Goal: Task Accomplishment & Management: Manage account settings

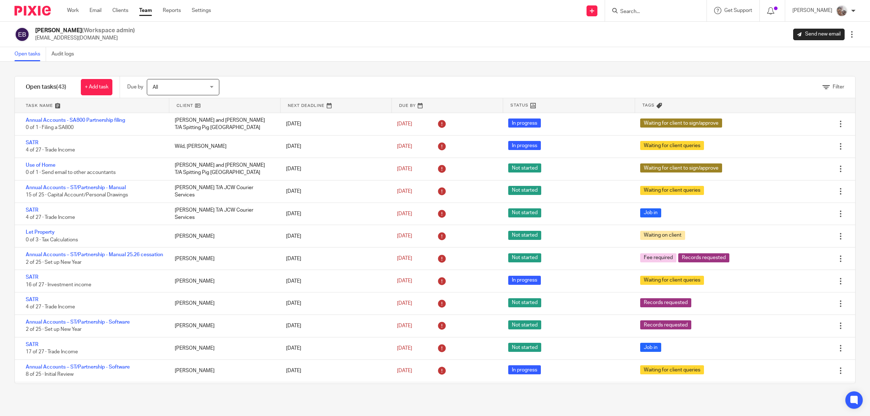
click at [32, 86] on h1 "Open tasks (43)" at bounding box center [46, 87] width 41 height 8
click at [51, 86] on h1 "Open tasks (43)" at bounding box center [46, 87] width 41 height 8
click at [47, 106] on link at bounding box center [92, 105] width 154 height 15
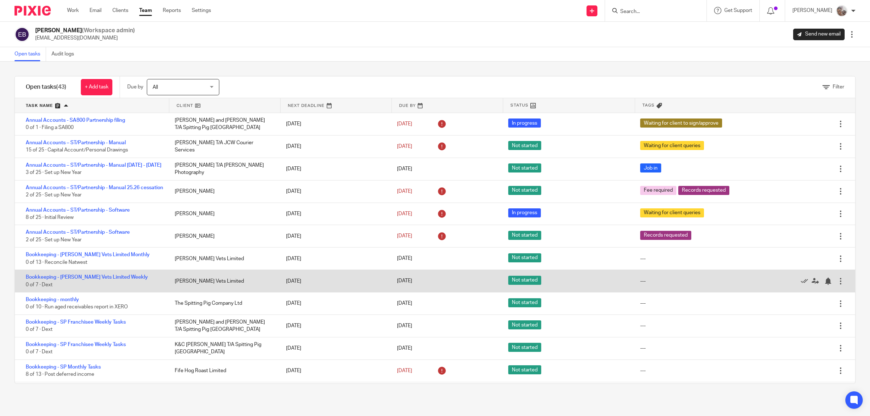
scroll to position [45, 0]
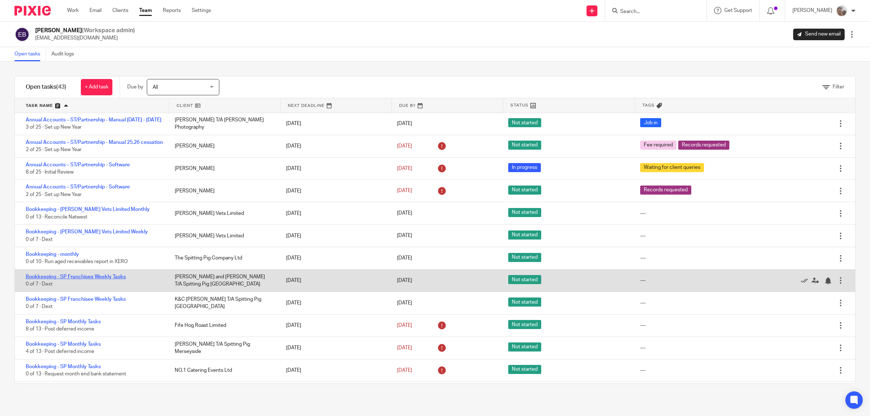
click at [106, 280] on link "Bookkeeping - SP Franchisee Weekly Tasks" at bounding box center [76, 276] width 100 height 5
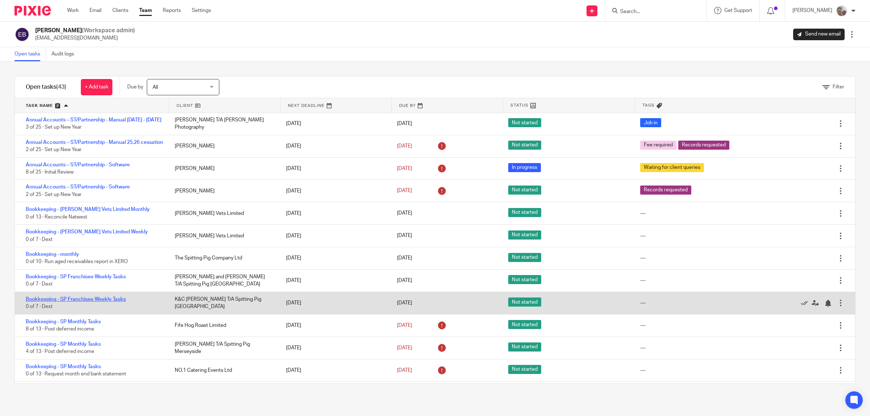
click at [101, 302] on link "Bookkeeping - SP Franchisee Weekly Tasks" at bounding box center [76, 299] width 100 height 5
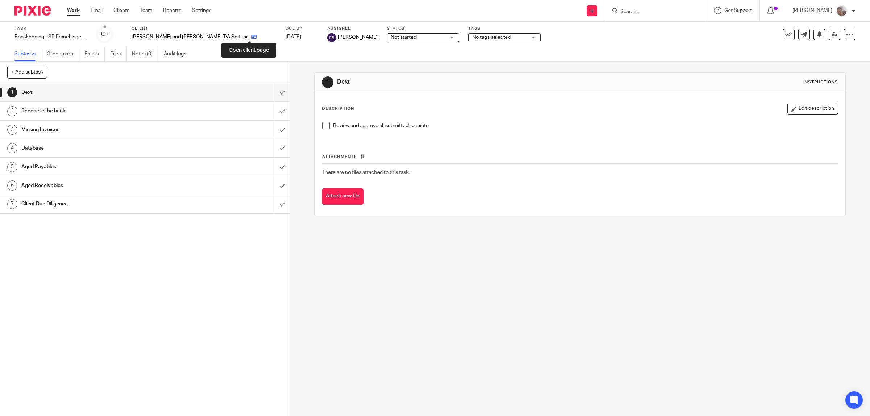
click at [251, 38] on icon at bounding box center [253, 36] width 5 height 5
click at [251, 36] on icon at bounding box center [253, 36] width 5 height 5
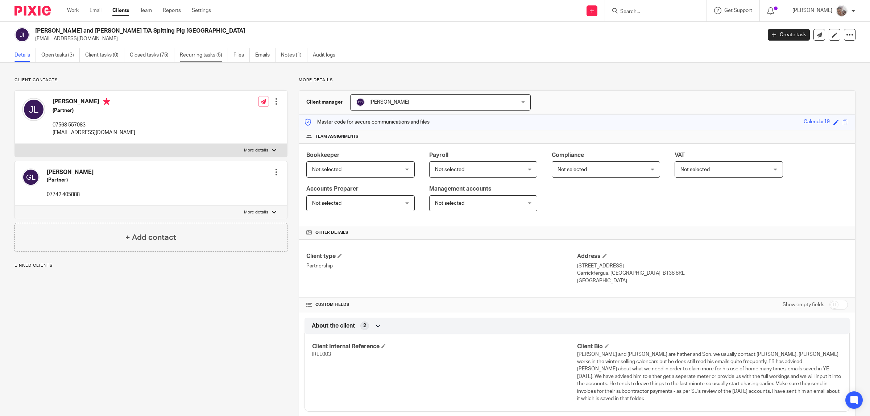
click at [216, 53] on link "Recurring tasks (5)" at bounding box center [204, 55] width 48 height 14
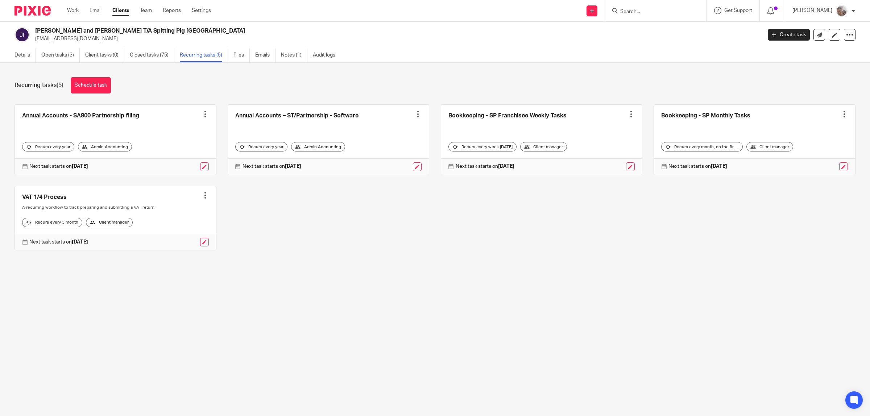
click at [628, 115] on div at bounding box center [631, 114] width 7 height 7
click at [592, 158] on span "Cancel schedule" at bounding box center [594, 160] width 38 height 5
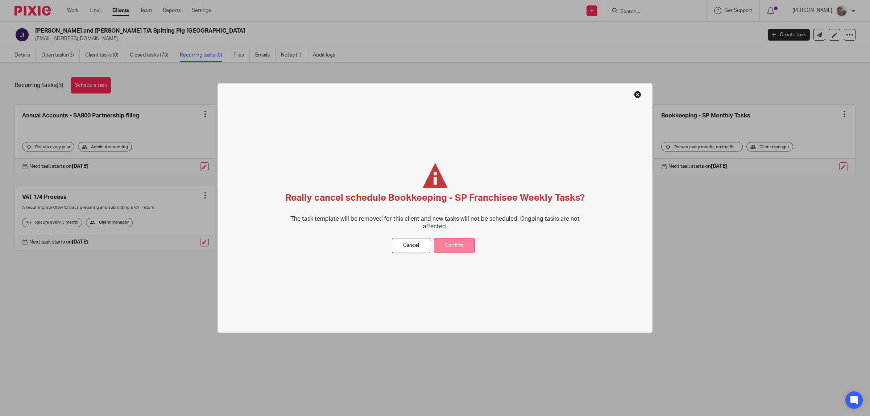
click at [463, 246] on button "Confirm" at bounding box center [454, 246] width 41 height 16
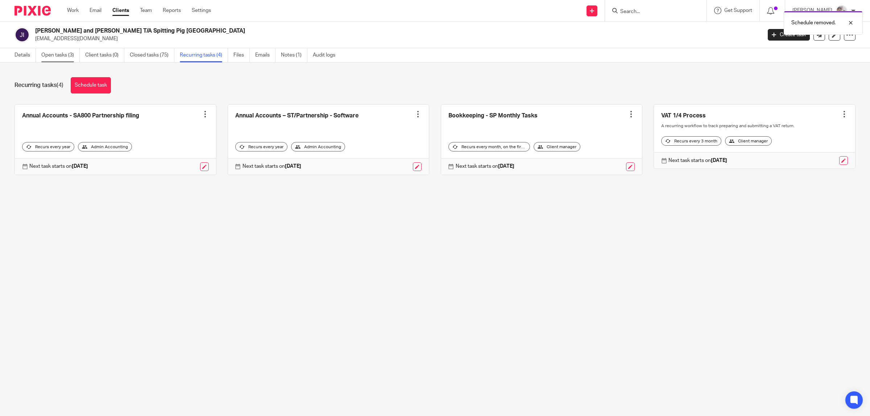
click at [60, 58] on link "Open tasks (3)" at bounding box center [60, 55] width 38 height 14
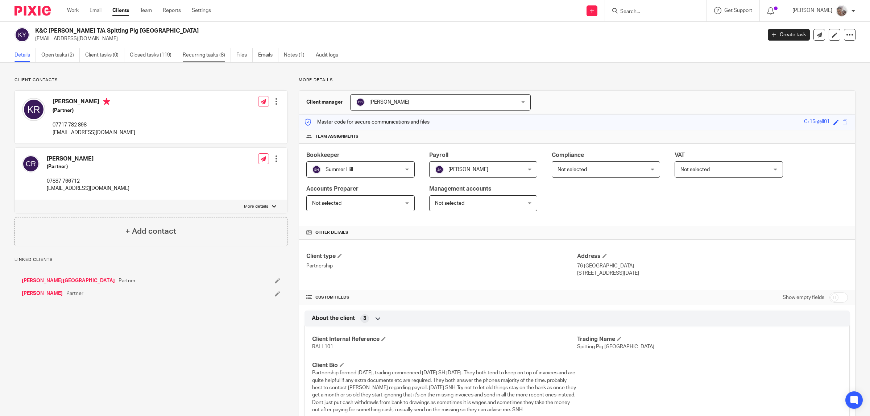
click at [202, 55] on link "Recurring tasks (8)" at bounding box center [207, 55] width 48 height 14
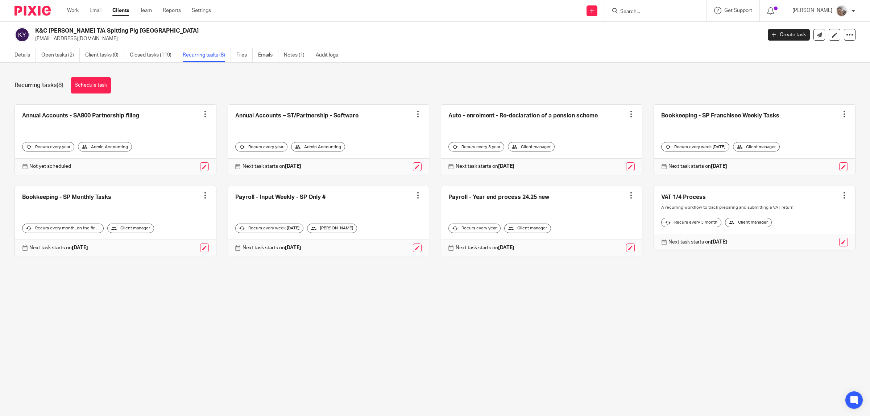
click at [841, 112] on div at bounding box center [844, 114] width 7 height 7
click at [807, 158] on span "Cancel schedule" at bounding box center [804, 160] width 38 height 5
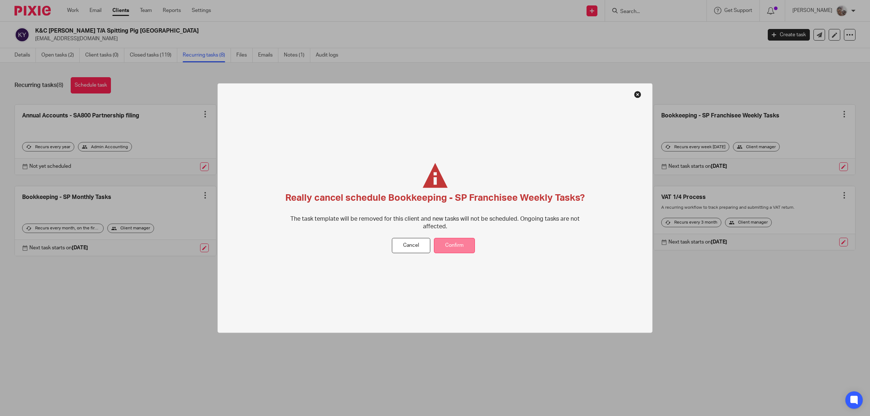
click at [461, 243] on button "Confirm" at bounding box center [454, 246] width 41 height 16
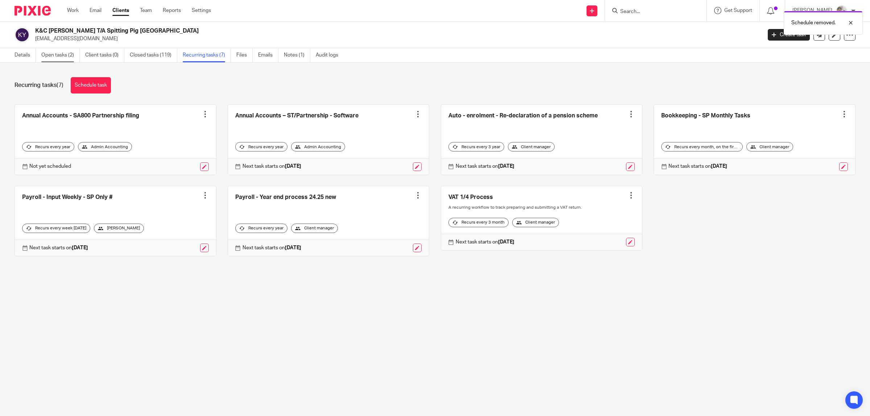
click at [68, 53] on link "Open tasks (2)" at bounding box center [60, 55] width 38 height 14
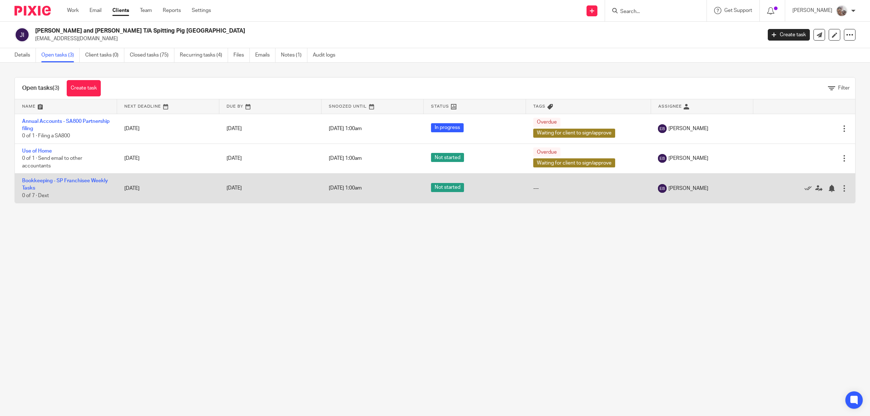
click at [841, 188] on div at bounding box center [844, 188] width 7 height 7
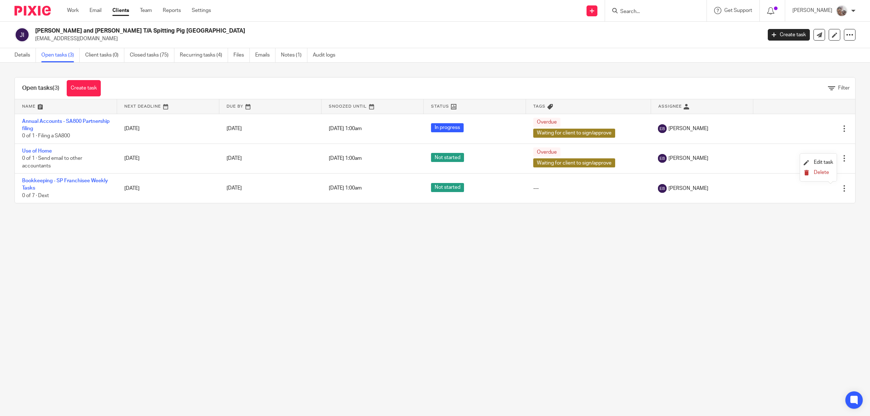
click at [822, 174] on span "Delete" at bounding box center [821, 172] width 15 height 5
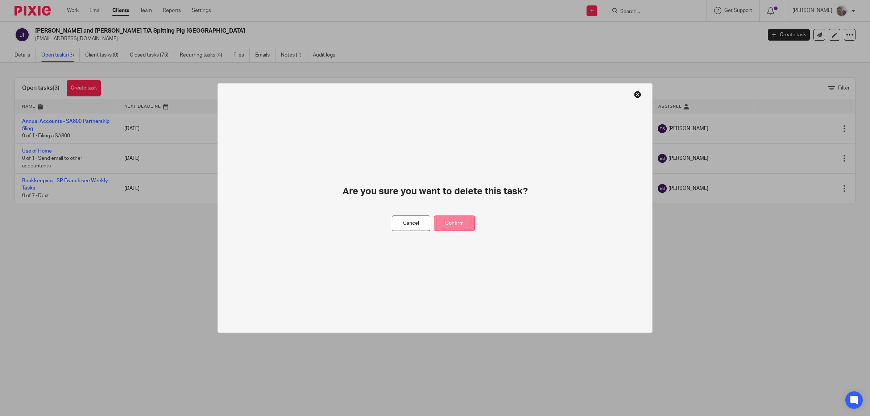
click at [454, 218] on button "Confirm" at bounding box center [454, 224] width 41 height 16
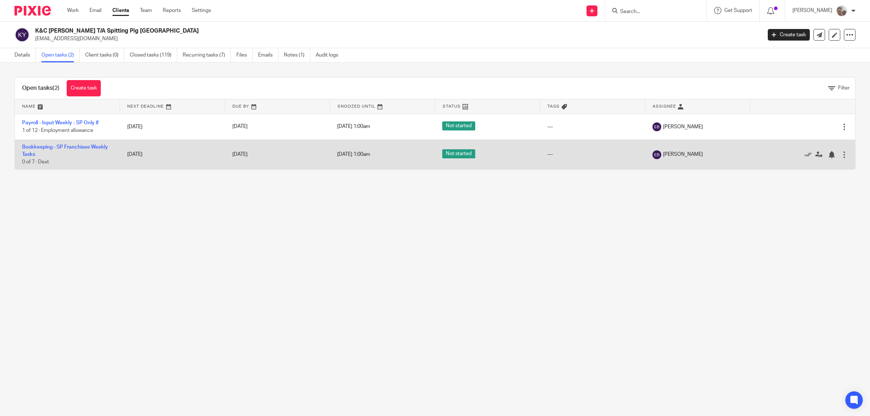
click at [841, 153] on div at bounding box center [844, 154] width 7 height 7
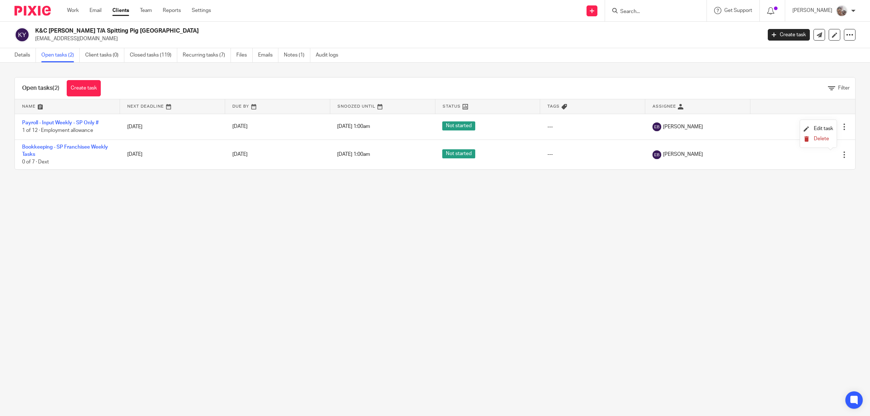
click at [822, 140] on span "Delete" at bounding box center [821, 138] width 15 height 5
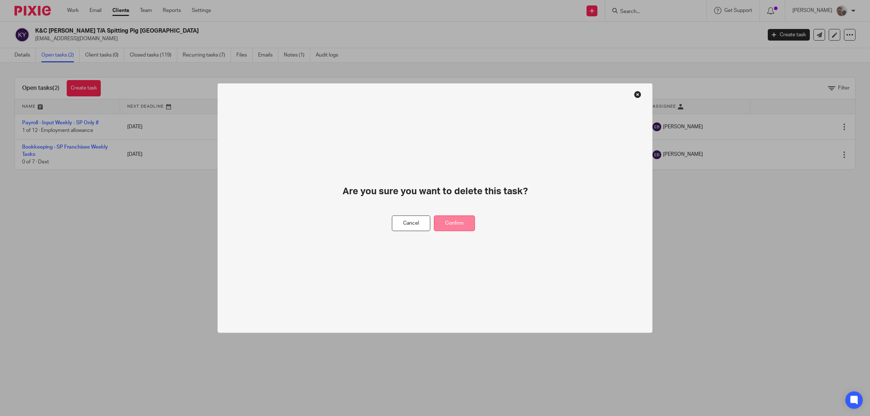
click at [448, 221] on button "Confirm" at bounding box center [454, 224] width 41 height 16
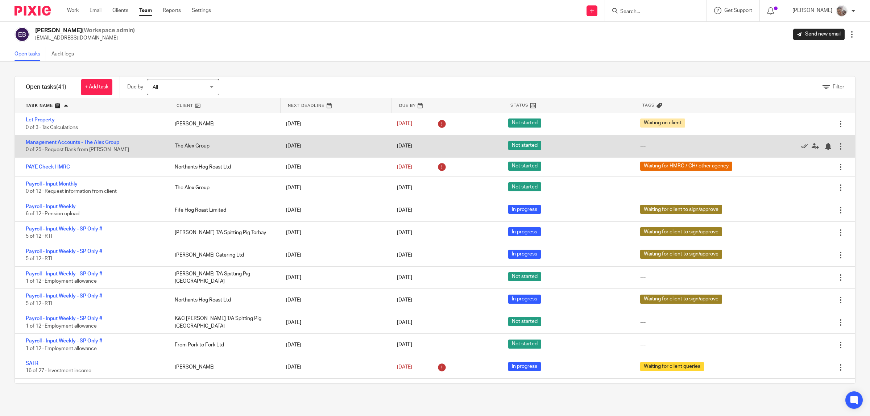
scroll to position [389, 0]
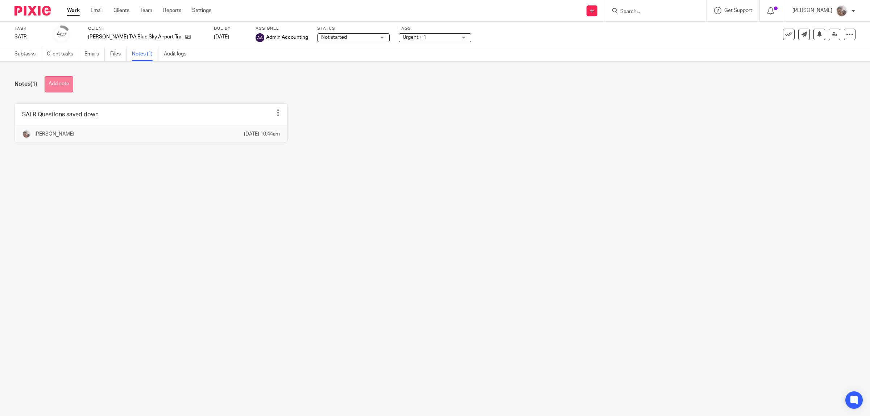
click at [55, 84] on button "Add note" at bounding box center [59, 84] width 29 height 16
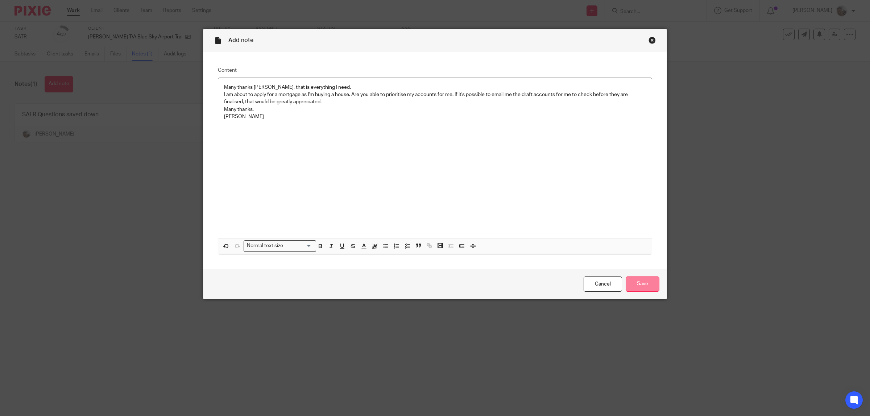
click at [628, 282] on input "Save" at bounding box center [643, 285] width 34 height 16
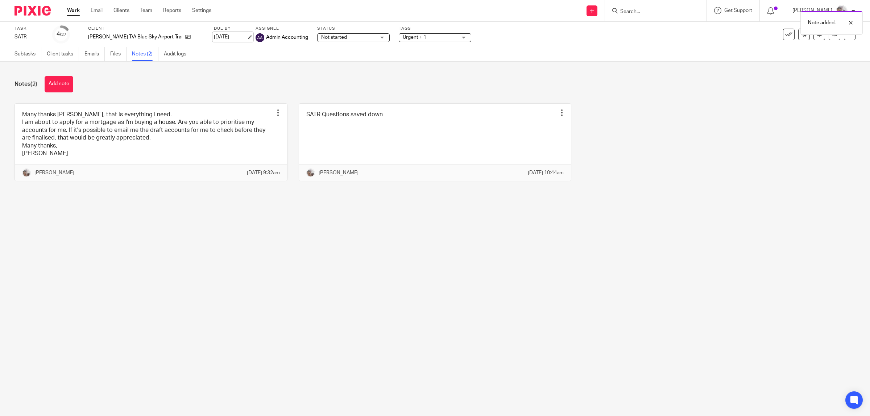
click at [225, 34] on link "[DATE]" at bounding box center [230, 37] width 33 height 8
drag, startPoint x: 356, startPoint y: 253, endPoint x: 352, endPoint y: 253, distance: 4.0
click at [356, 254] on main "Task SATR Save SATR 4 /27 Client David Bloomfield T/A Blue Sky Airport Transfer…" at bounding box center [435, 208] width 870 height 416
drag, startPoint x: 187, startPoint y: 37, endPoint x: 160, endPoint y: 11, distance: 38.2
click at [188, 37] on icon at bounding box center [187, 36] width 5 height 5
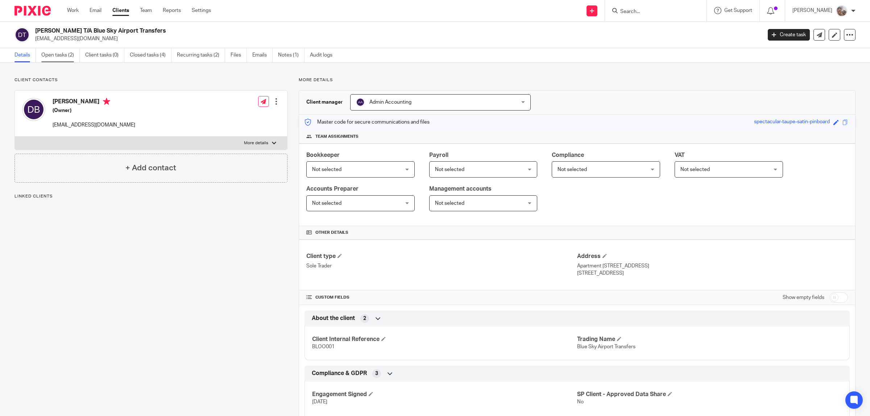
click at [62, 54] on link "Open tasks (2)" at bounding box center [60, 55] width 38 height 14
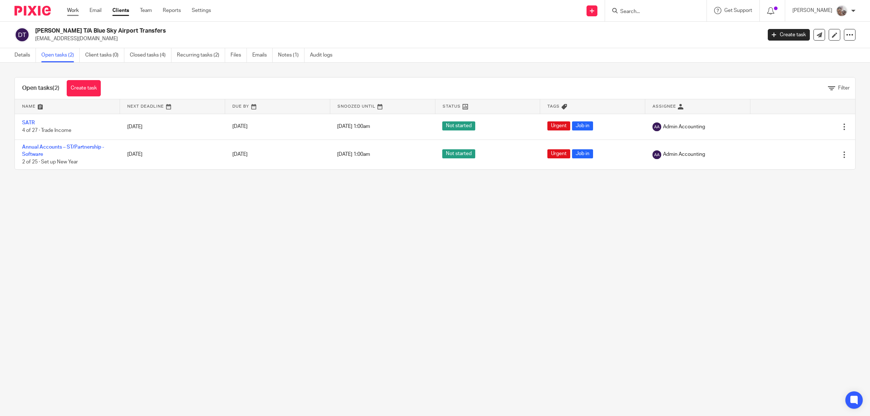
click at [74, 10] on link "Work" at bounding box center [73, 10] width 12 height 7
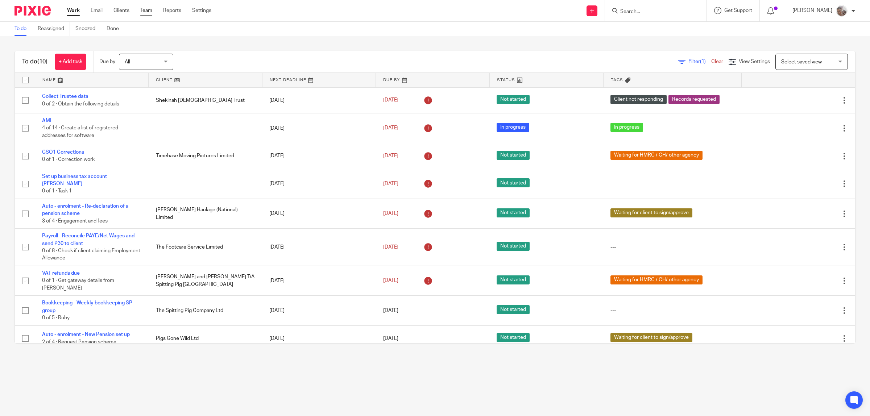
click at [144, 8] on link "Team" at bounding box center [146, 10] width 12 height 7
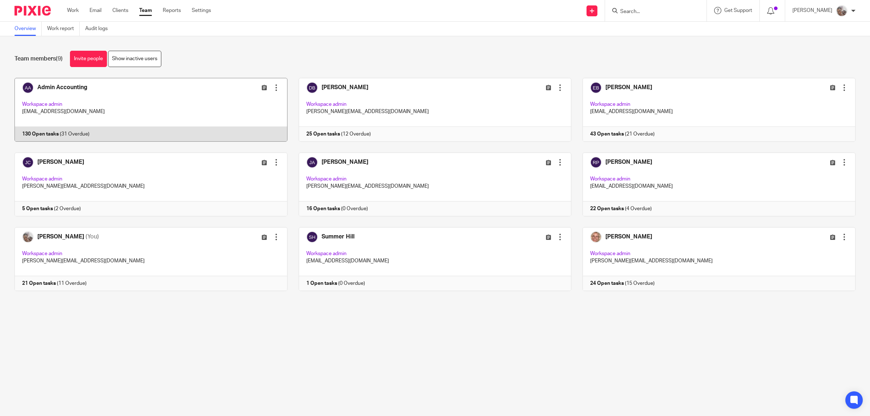
click at [73, 86] on link at bounding box center [145, 110] width 284 height 64
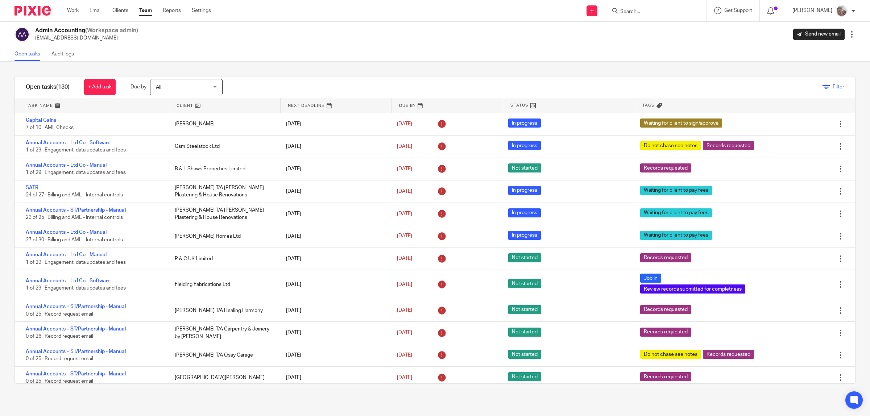
click at [823, 87] on icon at bounding box center [826, 87] width 7 height 7
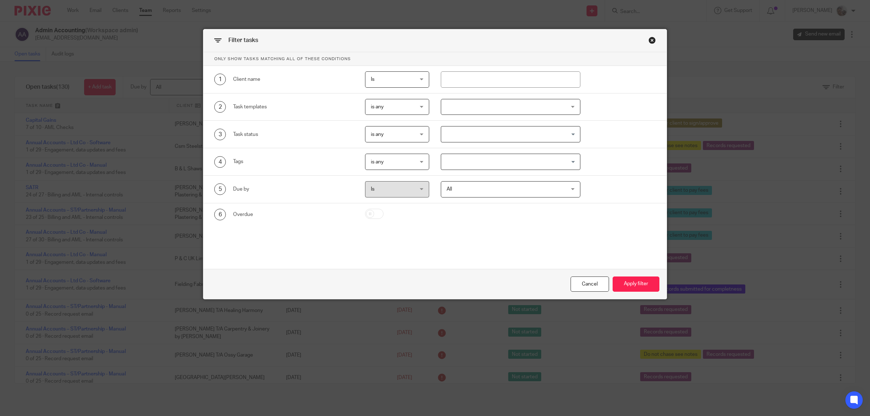
click at [394, 164] on span "is any" at bounding box center [394, 161] width 46 height 15
click at [390, 193] on li "is all" at bounding box center [393, 192] width 63 height 15
click at [466, 168] on input "Search for option" at bounding box center [509, 162] width 134 height 13
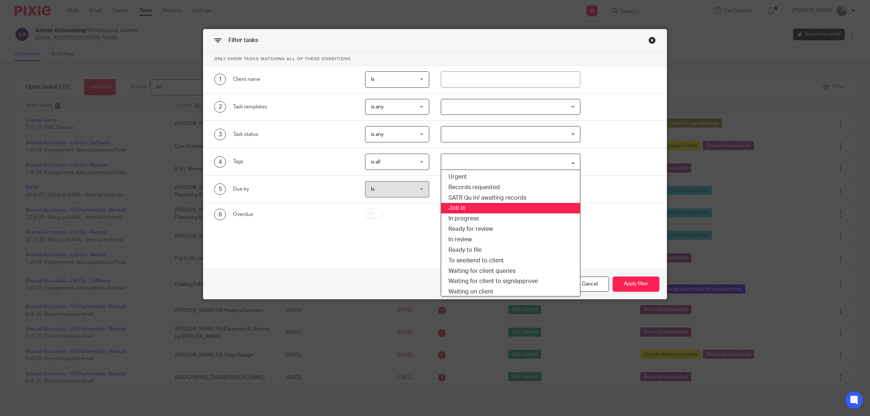
drag, startPoint x: 460, startPoint y: 207, endPoint x: 472, endPoint y: 211, distance: 11.8
click at [460, 208] on li "Job in" at bounding box center [510, 208] width 139 height 11
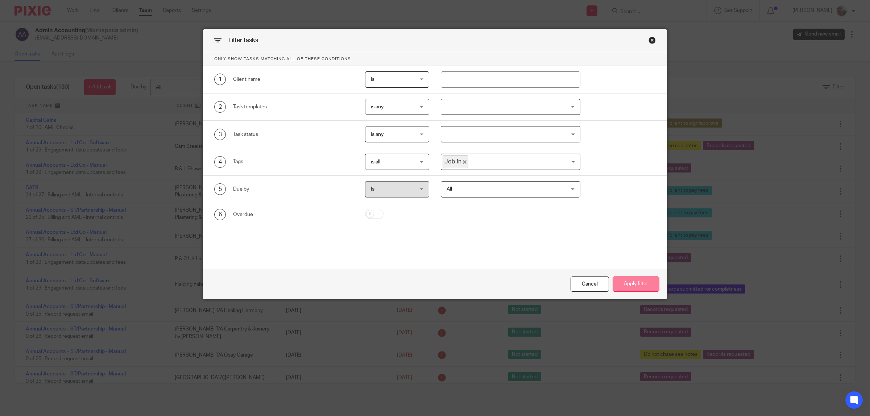
click at [633, 281] on button "Apply filter" at bounding box center [636, 285] width 47 height 16
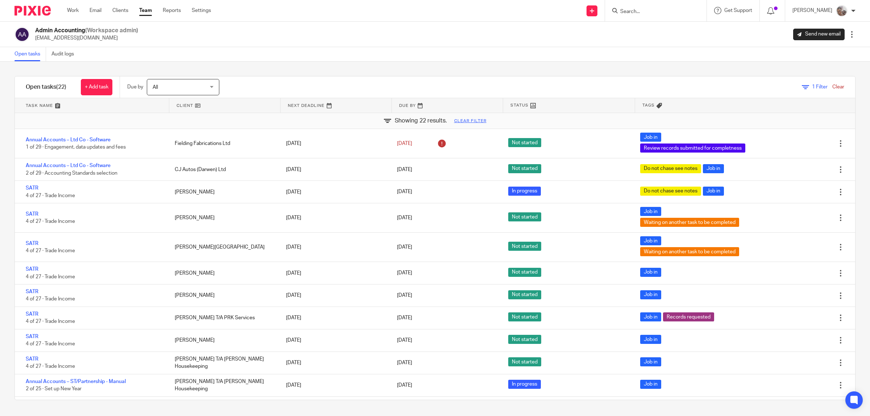
click at [398, 106] on link at bounding box center [447, 105] width 111 height 15
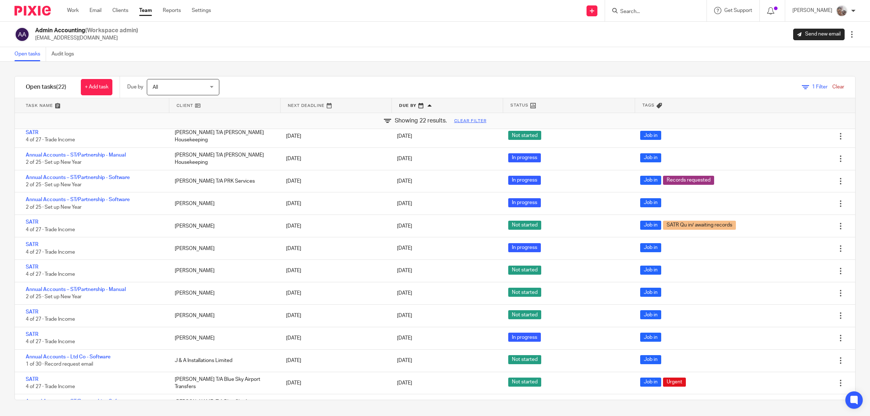
scroll to position [244, 0]
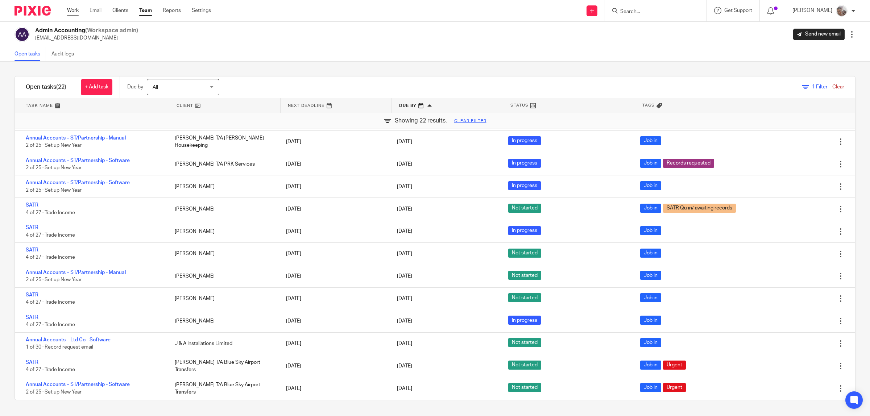
click at [71, 10] on link "Work" at bounding box center [73, 10] width 12 height 7
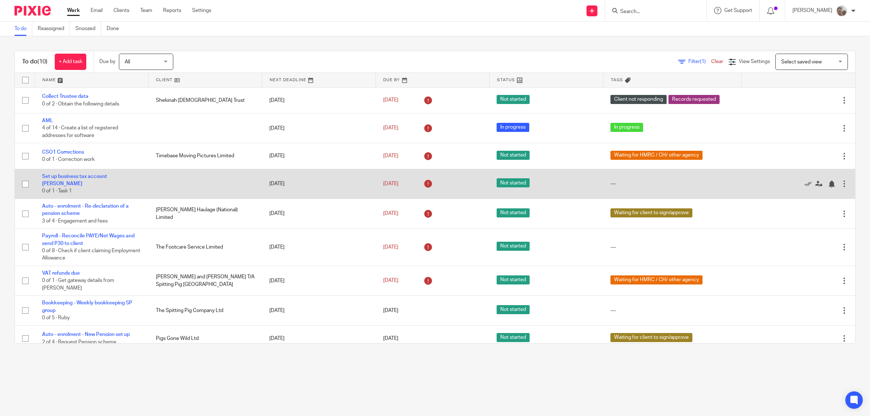
scroll to position [30, 0]
